Goal: Information Seeking & Learning: Learn about a topic

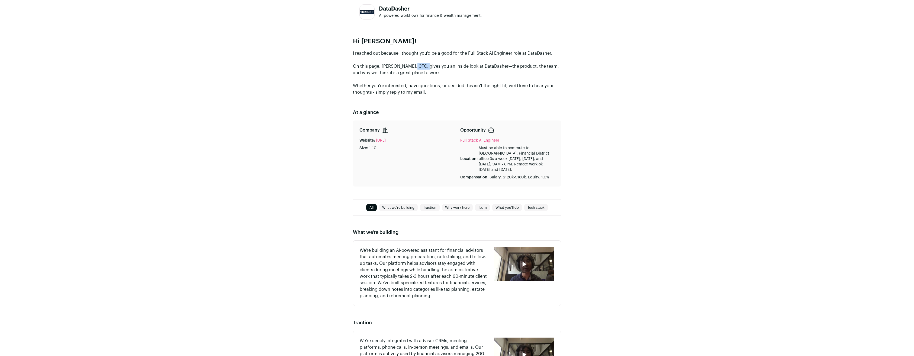
drag, startPoint x: 383, startPoint y: 68, endPoint x: 405, endPoint y: 67, distance: 22.0
click at [405, 67] on p "I reached out because I thought you'd be a good for the Full Stack AI Engineer …" at bounding box center [457, 73] width 208 height 46
drag, startPoint x: 381, startPoint y: 67, endPoint x: 411, endPoint y: 67, distance: 30.1
click at [411, 67] on p "I reached out because I thought you'd be a good for the Full Stack AI Engineer …" at bounding box center [457, 73] width 208 height 46
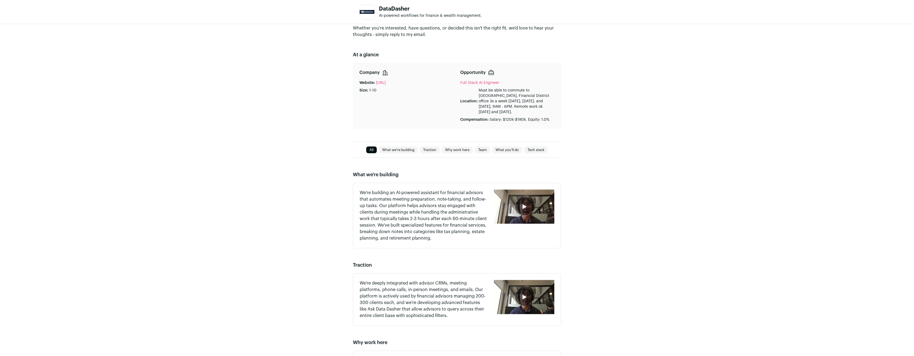
scroll to position [21, 0]
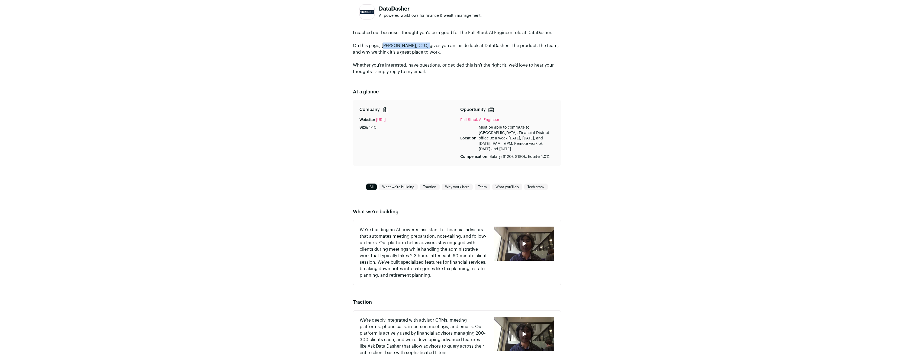
click at [405, 188] on link "What we're building" at bounding box center [398, 187] width 39 height 7
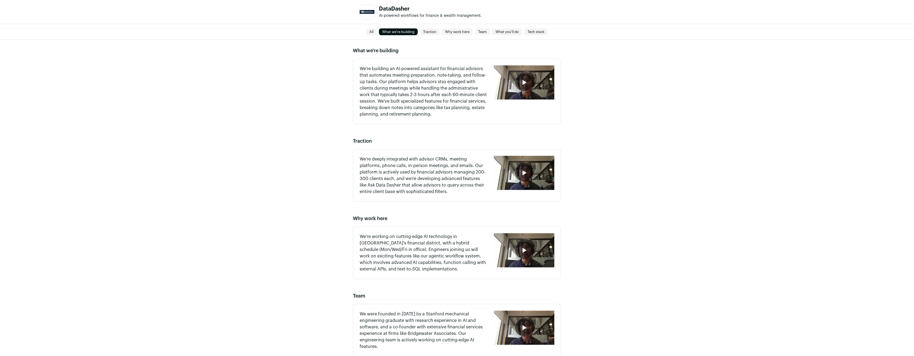
scroll to position [182, 0]
click at [529, 85] on div "button" at bounding box center [523, 81] width 17 height 17
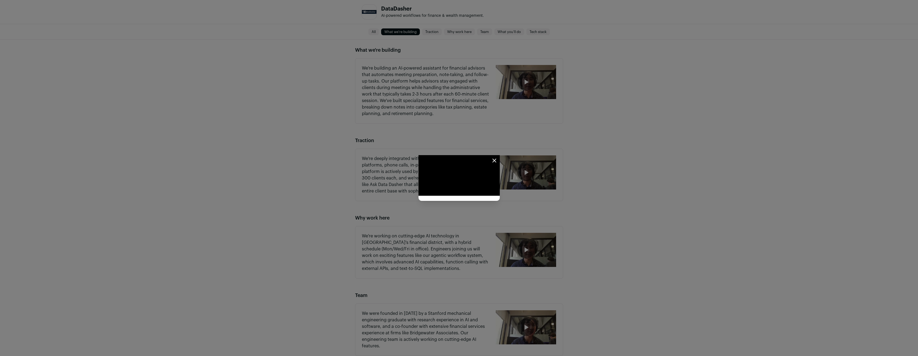
click at [498, 157] on icon "Close modal" at bounding box center [494, 160] width 7 height 7
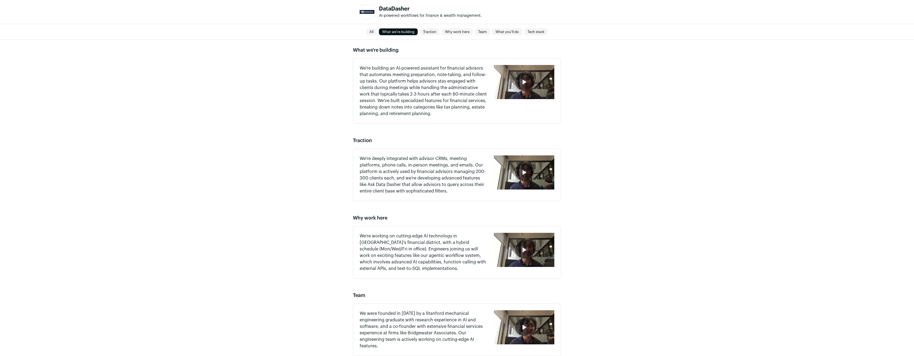
click at [480, 31] on link "Team" at bounding box center [482, 32] width 15 height 7
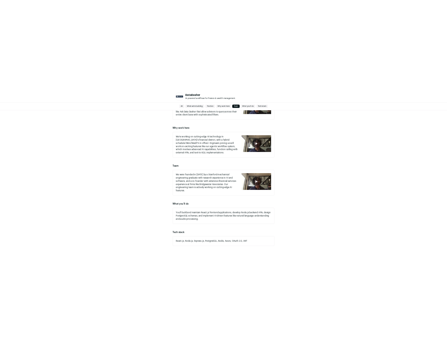
scroll to position [325, 0]
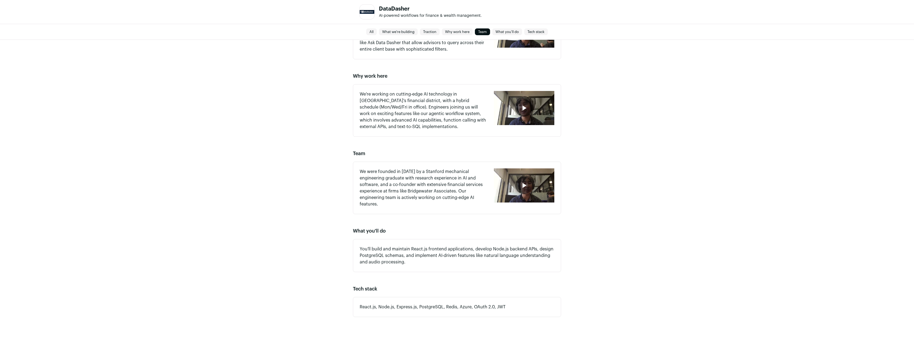
click at [517, 189] on div "button" at bounding box center [523, 185] width 17 height 17
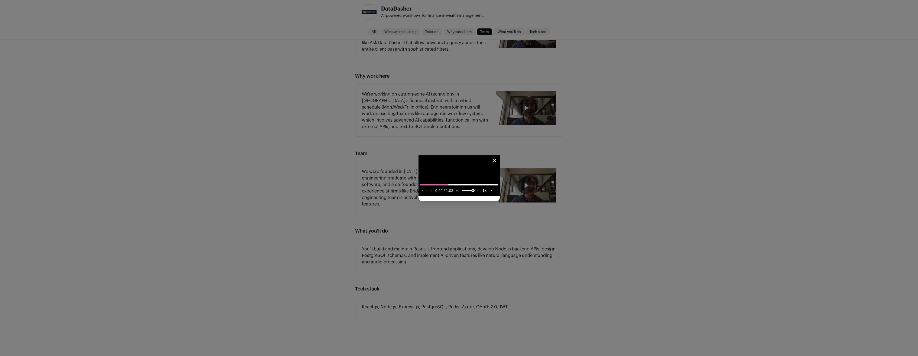
click at [492, 191] on icon "closed captions" at bounding box center [491, 190] width 1 height 1
click at [497, 162] on media-chrome-menu-item "Off" at bounding box center [480, 156] width 31 height 9
type media-captions-menu "off"
click at [492, 193] on icon "closed captions" at bounding box center [491, 191] width 1 height 4
click at [476, 194] on div "video player" at bounding box center [476, 190] width 0 height 7
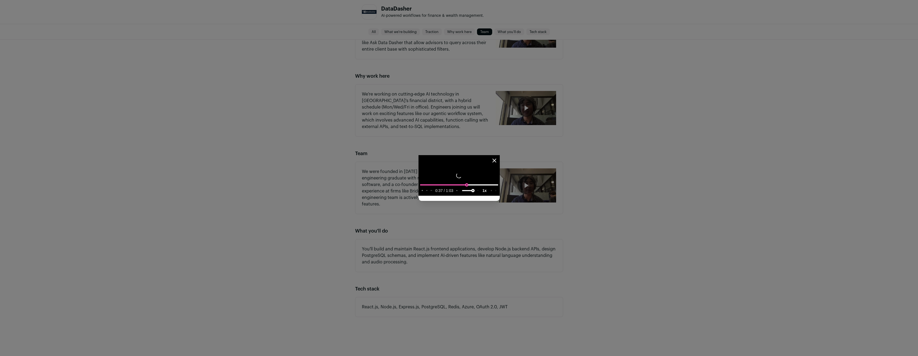
type input "**********"
click at [498, 188] on input "seek" at bounding box center [459, 185] width 78 height 7
click at [496, 159] on icon "Close modal" at bounding box center [494, 160] width 3 height 3
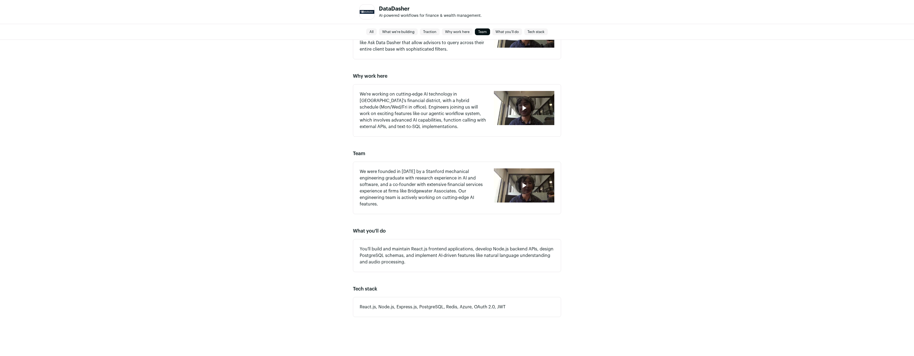
click at [450, 307] on p "React.js, Node.js, Express.js, PostgreSQL, Redis, Azure, OAuth 2.0, JWT" at bounding box center [457, 307] width 195 height 7
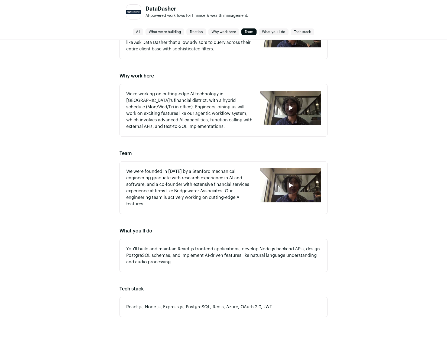
click at [178, 256] on p "You'll build and maintain React.js frontend applications, develop Node.js backe…" at bounding box center [223, 256] width 195 height 20
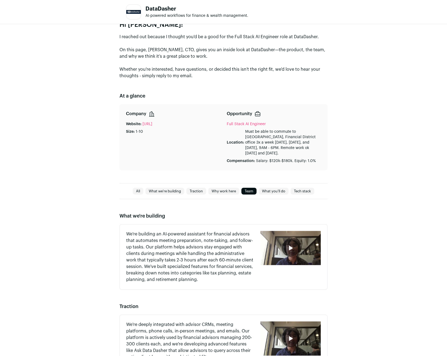
scroll to position [28, 0]
